Goal: Task Accomplishment & Management: Manage account settings

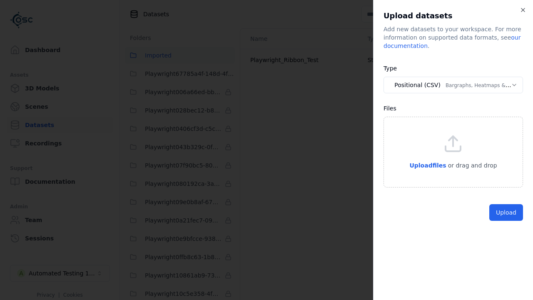
click at [453, 85] on button "Positional (CSV) Bargraphs, Heatmaps & Pins" at bounding box center [454, 85] width 140 height 17
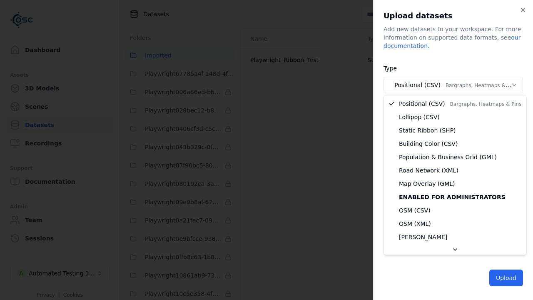
select select "*****"
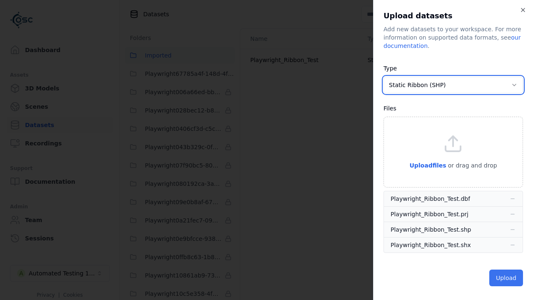
click at [507, 277] on button "Upload" at bounding box center [507, 278] width 34 height 17
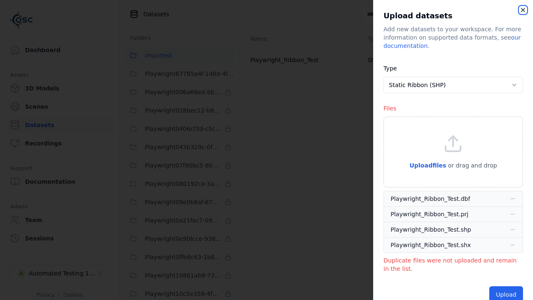
click at [521, 13] on icon "button" at bounding box center [523, 10] width 7 height 7
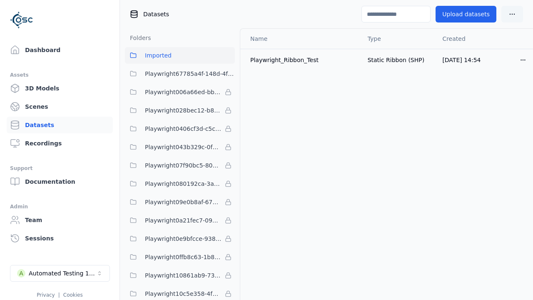
click at [522, 11] on html "Dashboard Assets 3D Models Scenes Datasets Recordings Support Documentation Adm…" at bounding box center [266, 150] width 533 height 300
click at [523, 58] on html "Dashboard Assets 3D Models Scenes Datasets Recordings Support Documentation Adm…" at bounding box center [266, 150] width 533 height 300
click at [510, 91] on div "Delete" at bounding box center [504, 91] width 49 height 13
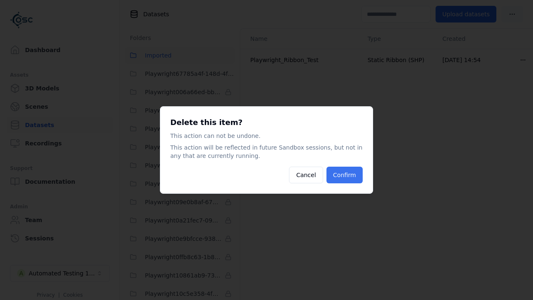
click at [349, 170] on button "Confirm" at bounding box center [345, 175] width 36 height 17
